Goal: Browse casually: Explore the website without a specific task or goal

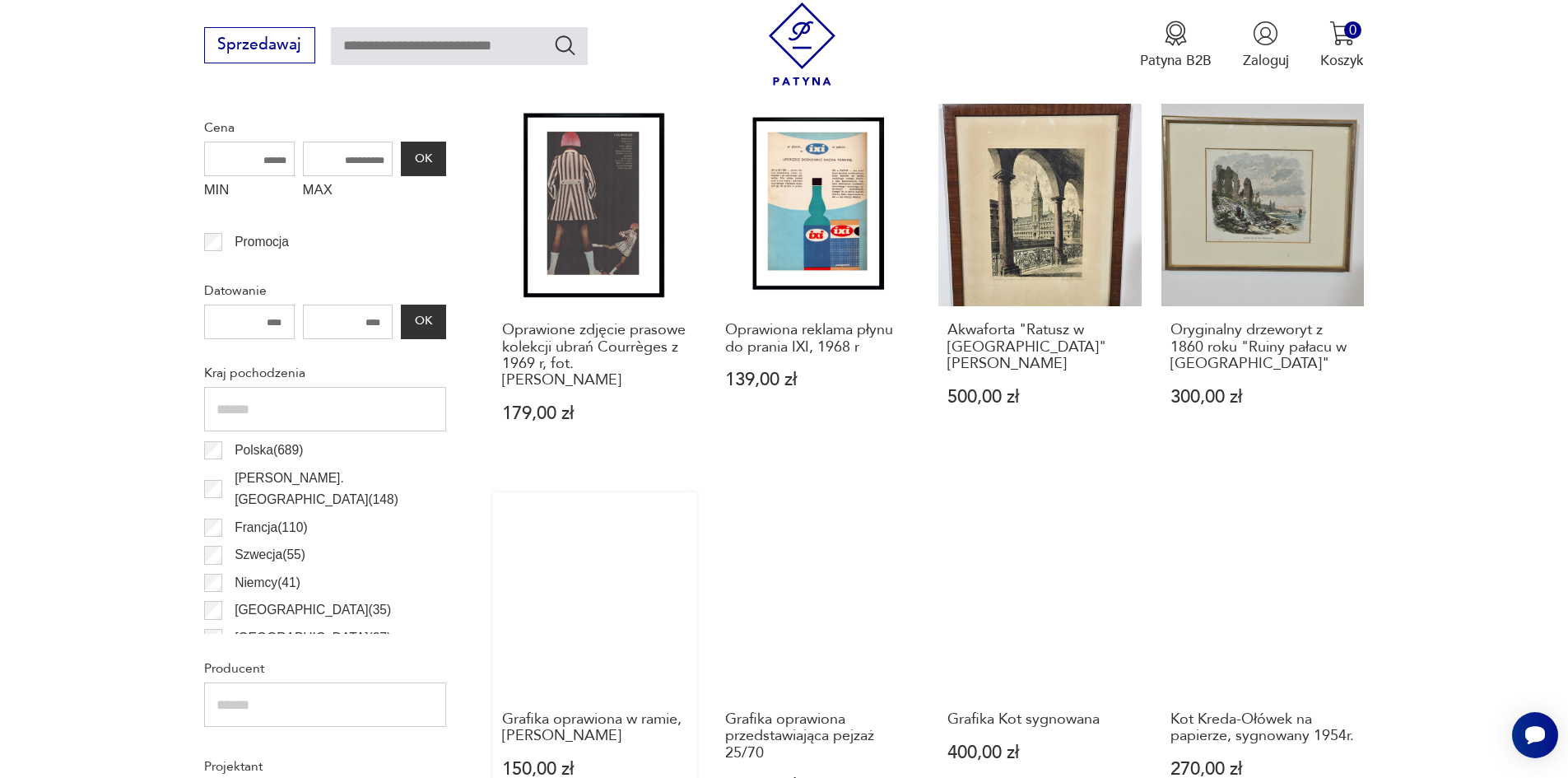
scroll to position [712, 0]
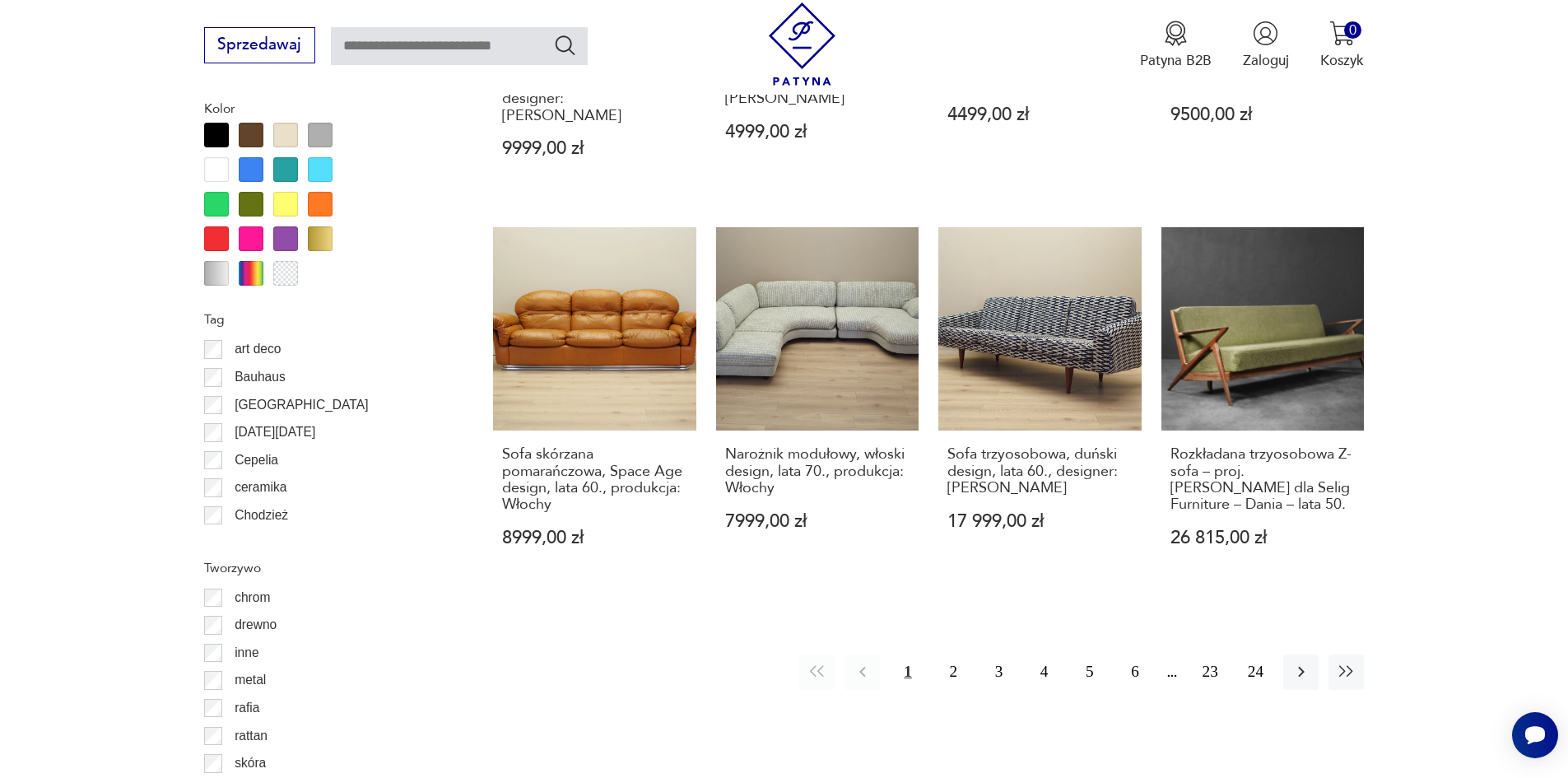
scroll to position [2111, 0]
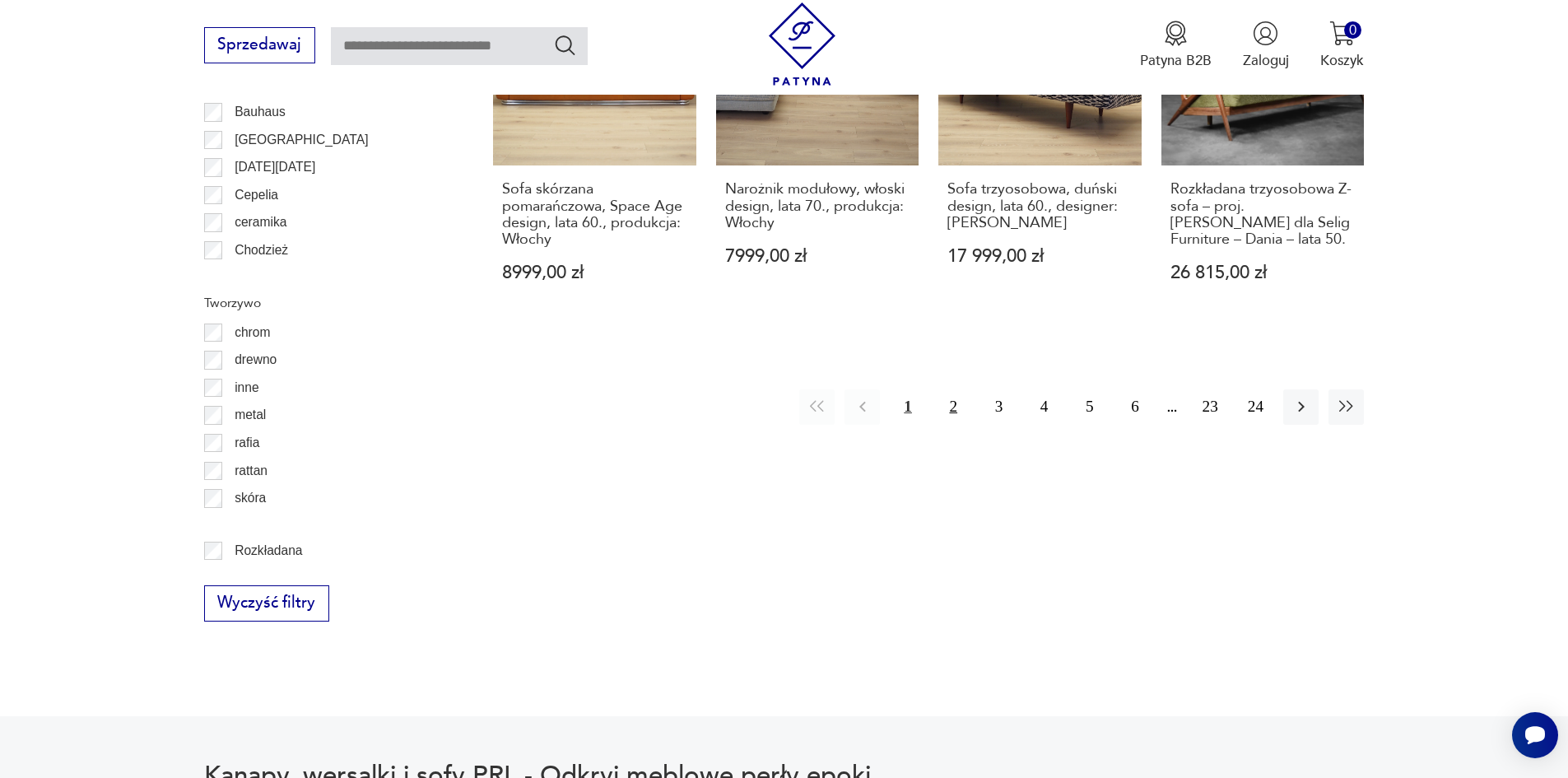
click at [946, 389] on button "2" at bounding box center [953, 406] width 35 height 35
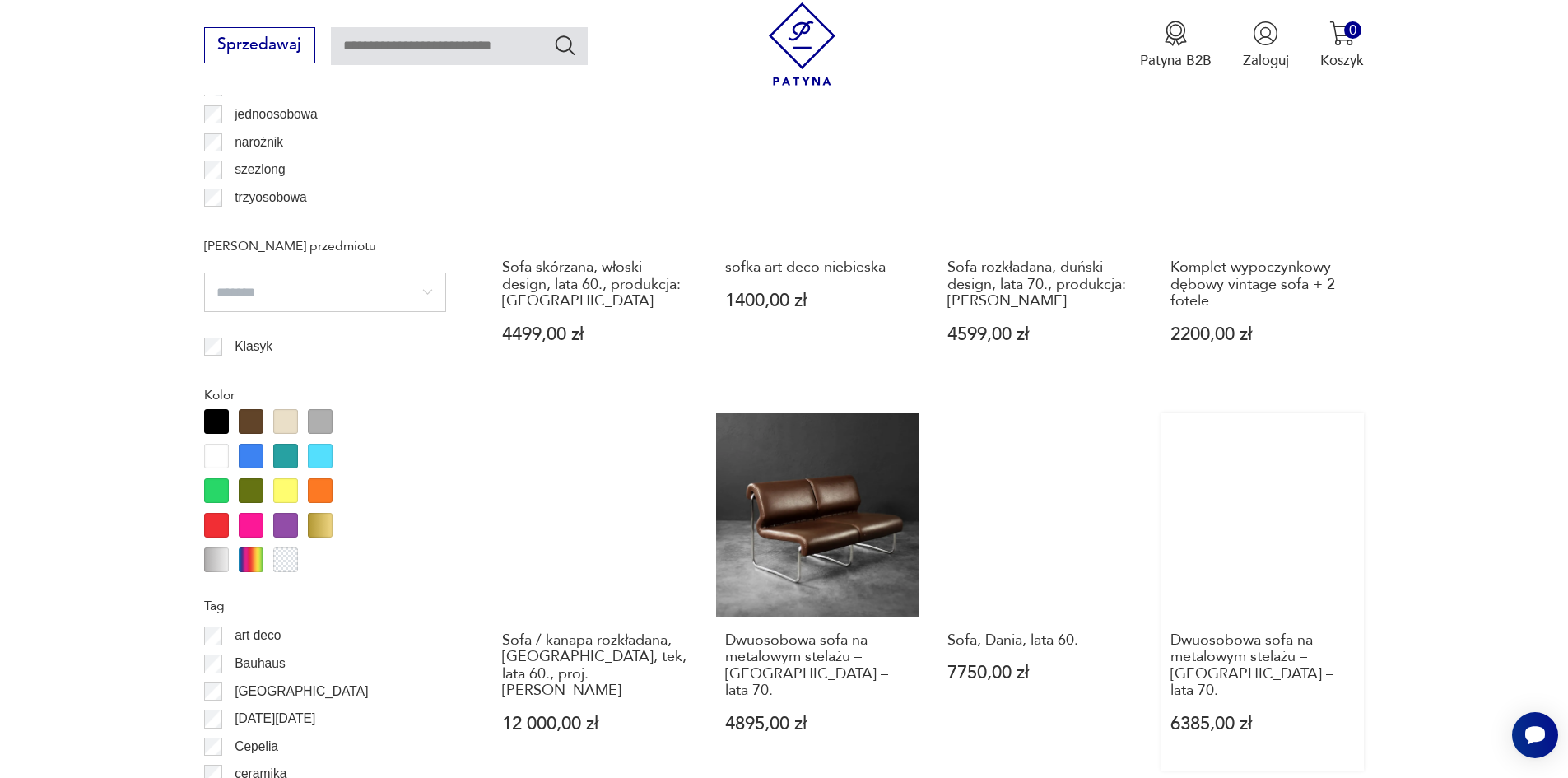
scroll to position [1701, 0]
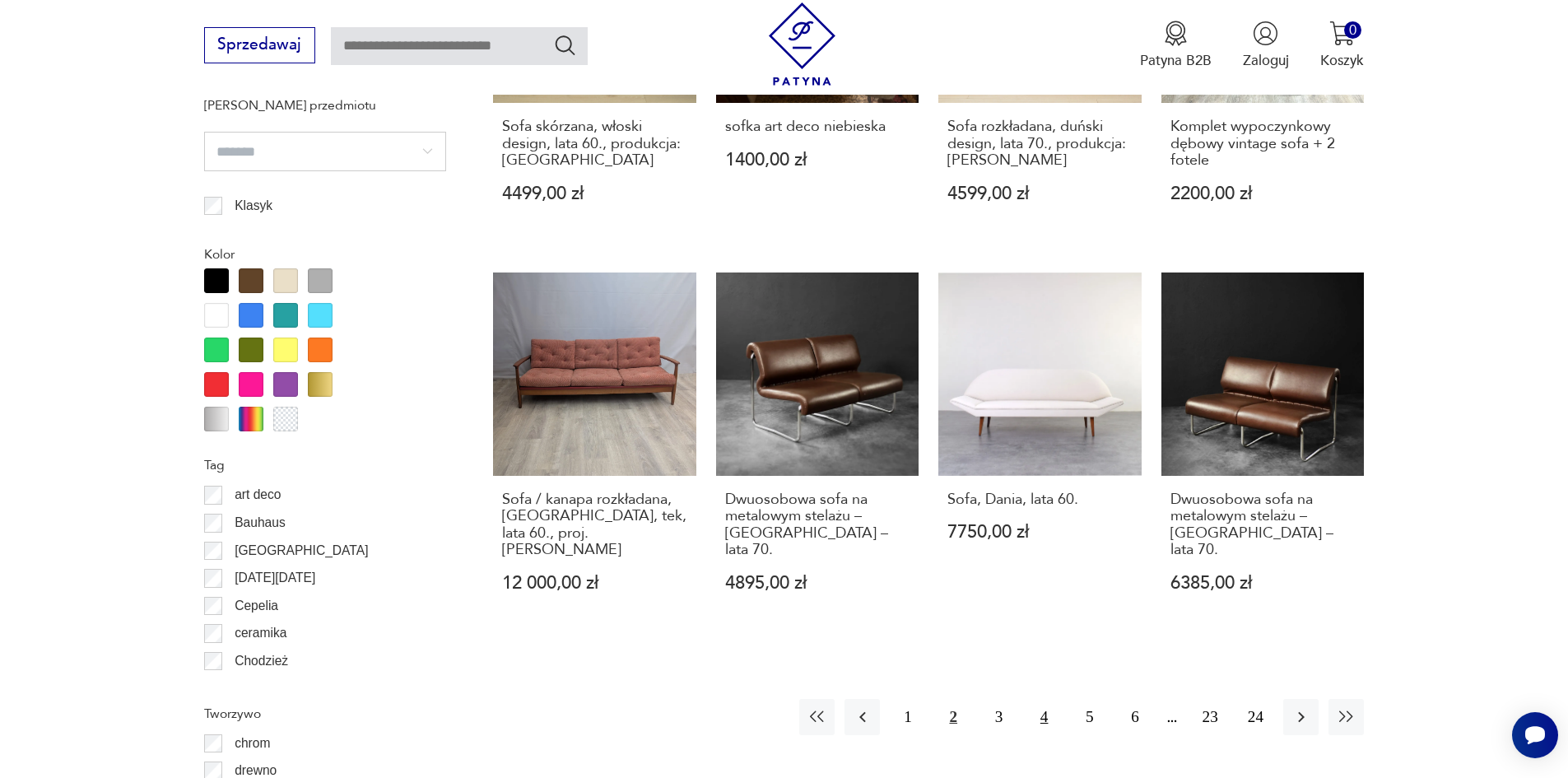
click at [1037, 703] on button "4" at bounding box center [1043, 715] width 35 height 35
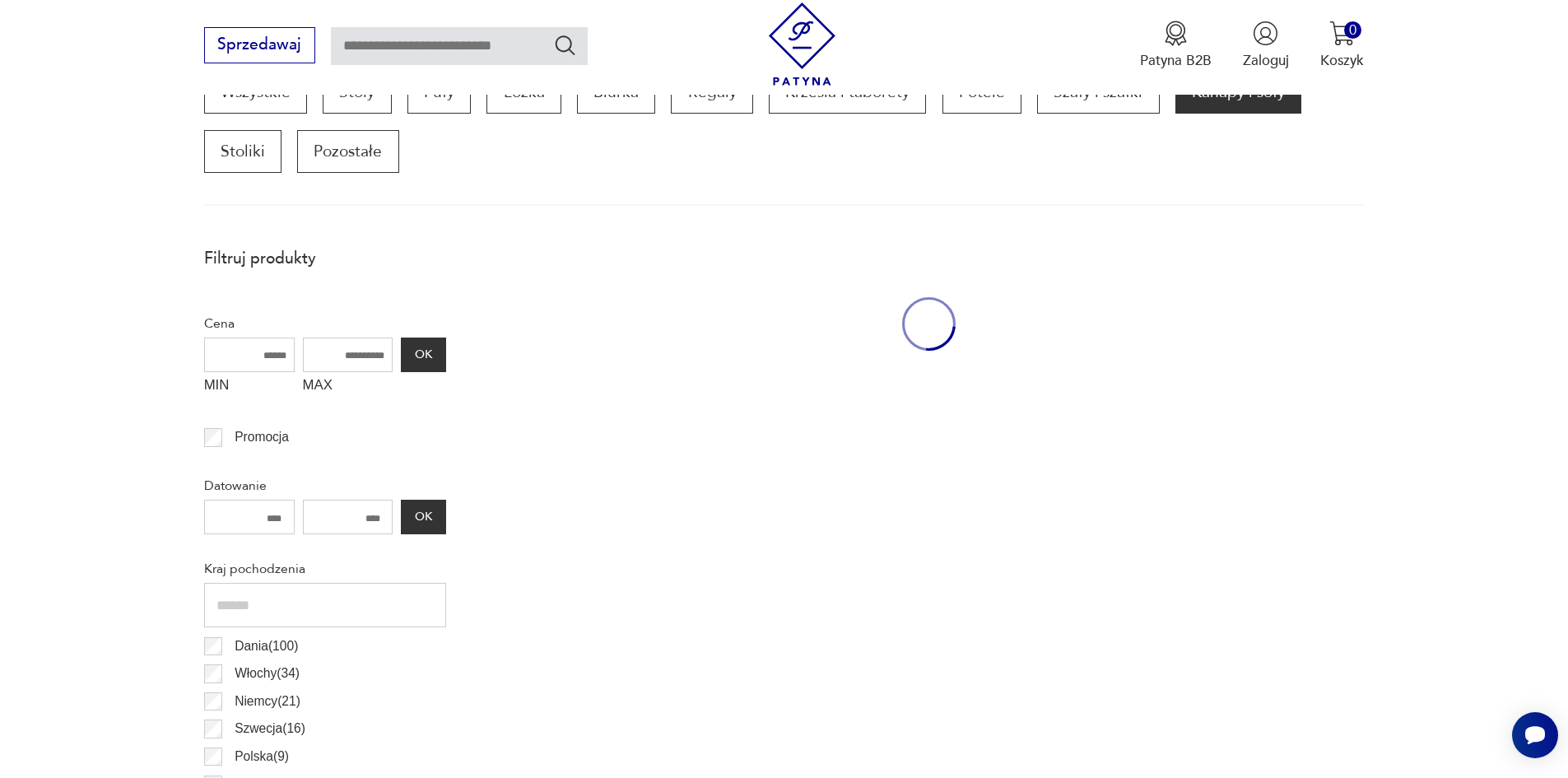
scroll to position [549, 0]
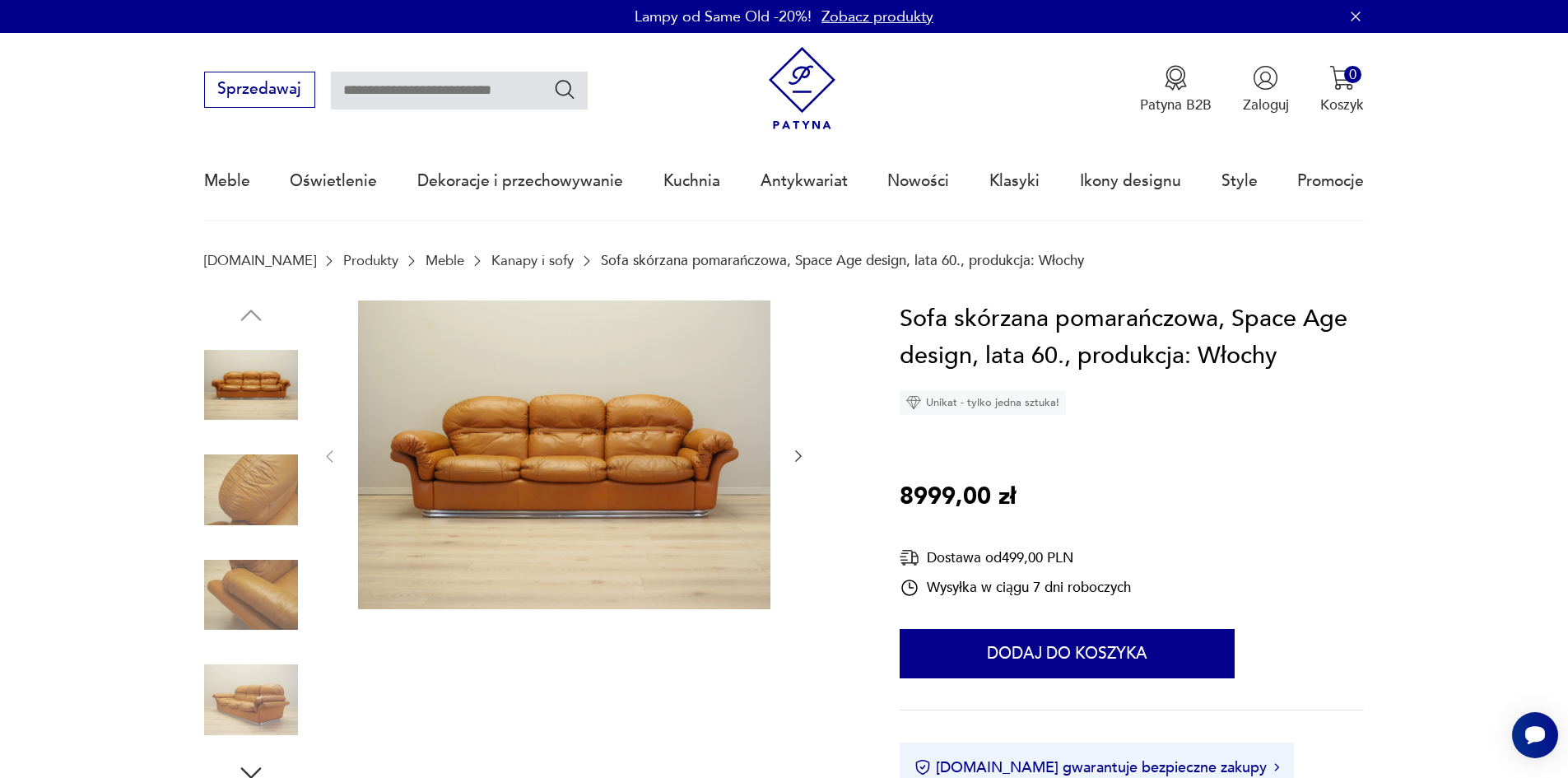
click at [238, 760] on icon "button" at bounding box center [251, 773] width 30 height 30
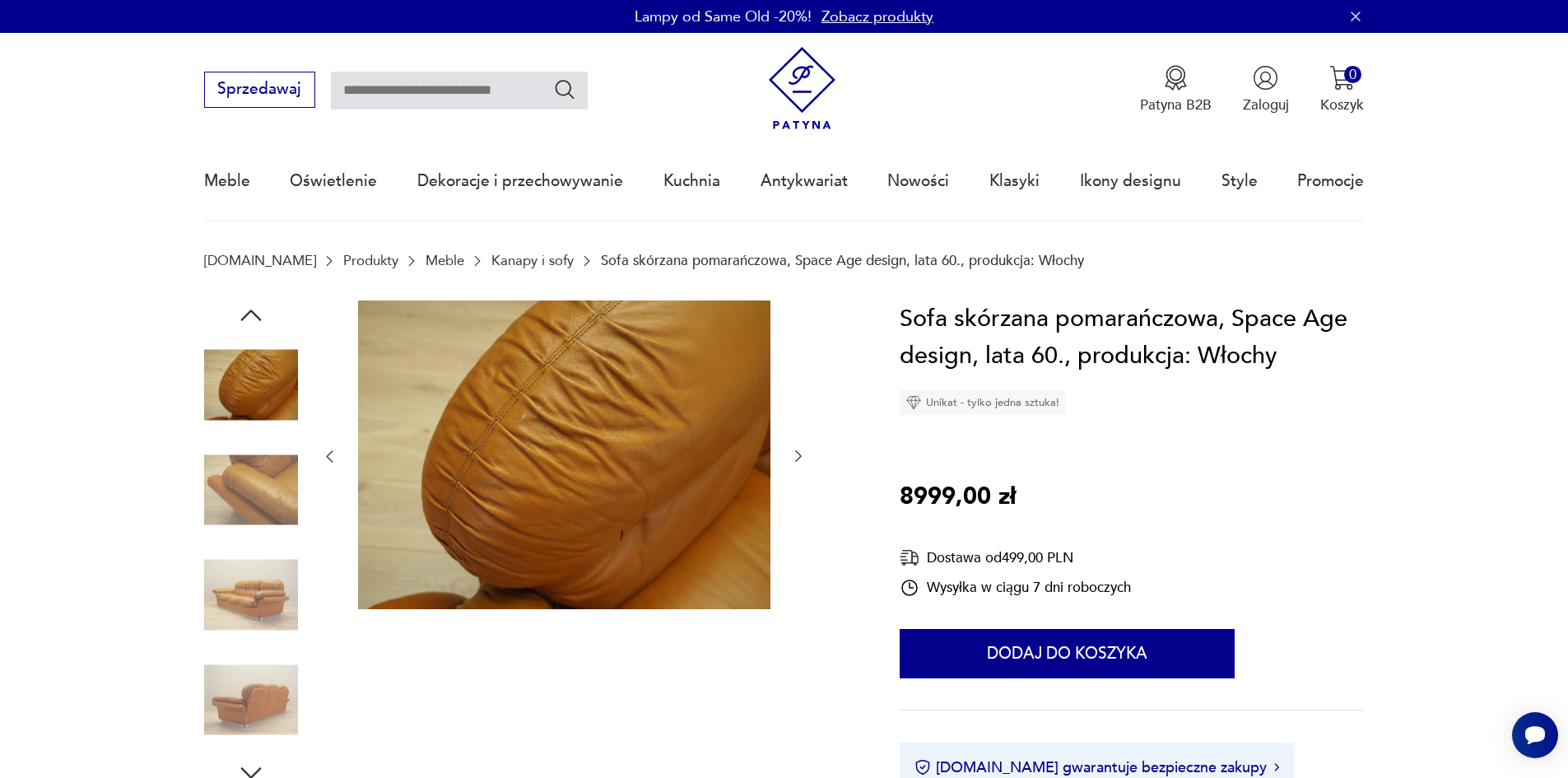
click at [282, 387] on img at bounding box center [251, 385] width 94 height 94
click at [330, 454] on icon "button" at bounding box center [329, 456] width 17 height 17
